Goal: Task Accomplishment & Management: Use online tool/utility

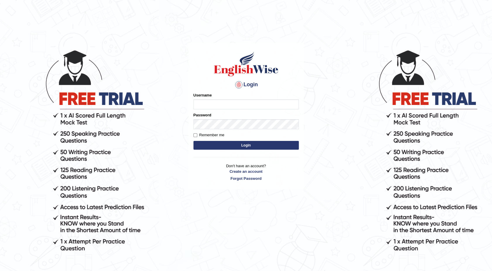
type input "maureen_parramatta"
click at [235, 145] on button "Login" at bounding box center [245, 145] width 105 height 9
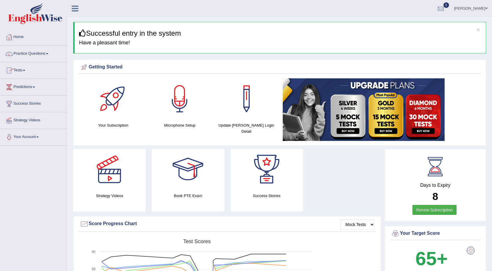
click at [25, 70] on span at bounding box center [24, 70] width 2 height 1
click at [16, 105] on link "History" at bounding box center [38, 104] width 55 height 11
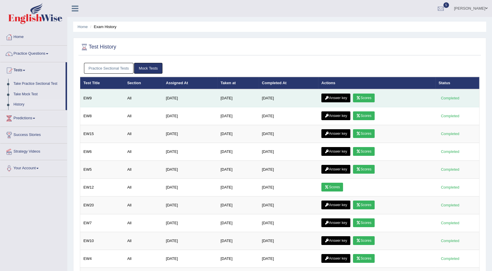
click at [367, 94] on link "Scores" at bounding box center [364, 98] width 22 height 9
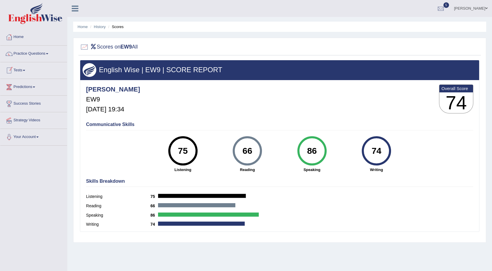
click at [27, 71] on link "Tests" at bounding box center [33, 69] width 67 height 15
click at [23, 92] on link "Take Mock Test" at bounding box center [38, 94] width 55 height 11
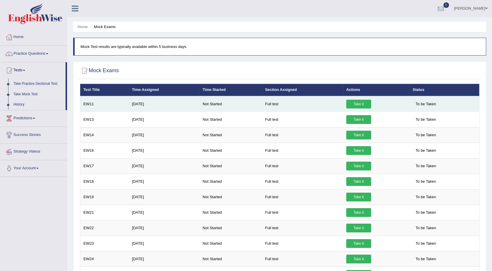
click at [354, 103] on link "Take it" at bounding box center [358, 104] width 25 height 9
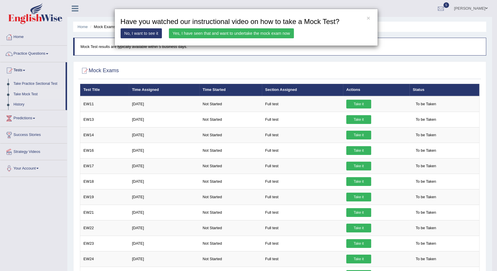
click at [239, 34] on link "Yes, I have seen that and want to undertake the mock exam now" at bounding box center [231, 33] width 125 height 10
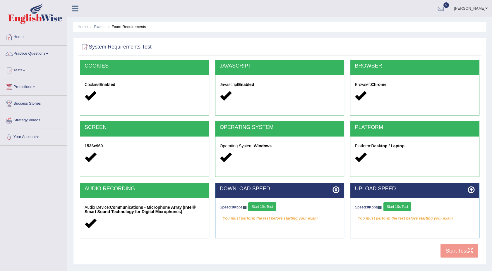
click at [271, 207] on button "Start 10s Test" at bounding box center [262, 206] width 28 height 9
click at [406, 207] on button "Start 10s Test" at bounding box center [397, 206] width 28 height 9
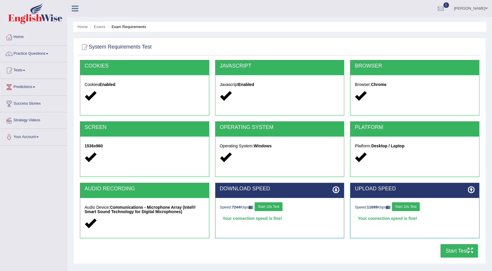
click at [448, 249] on button "Start Test" at bounding box center [458, 250] width 37 height 13
